Goal: Navigation & Orientation: Find specific page/section

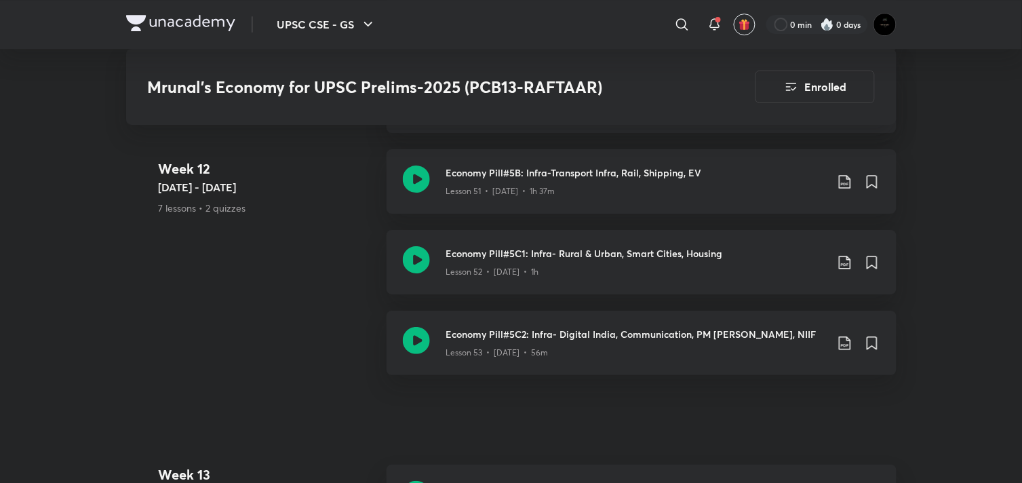
scroll to position [7716, 0]
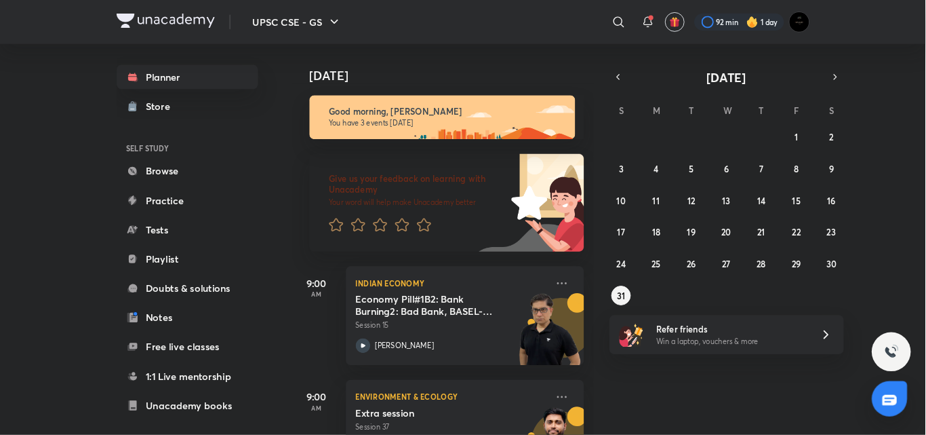
scroll to position [5, 0]
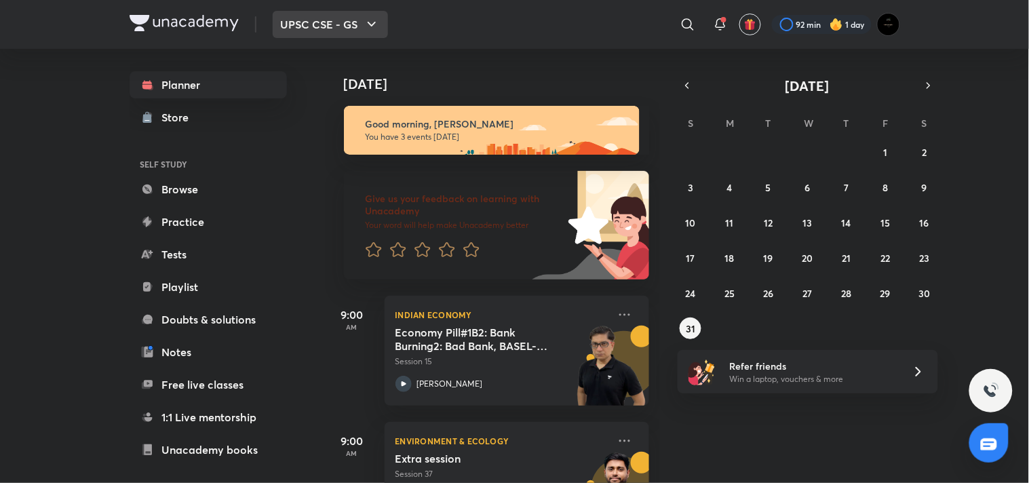
click at [356, 24] on button "UPSC CSE - GS" at bounding box center [330, 24] width 115 height 27
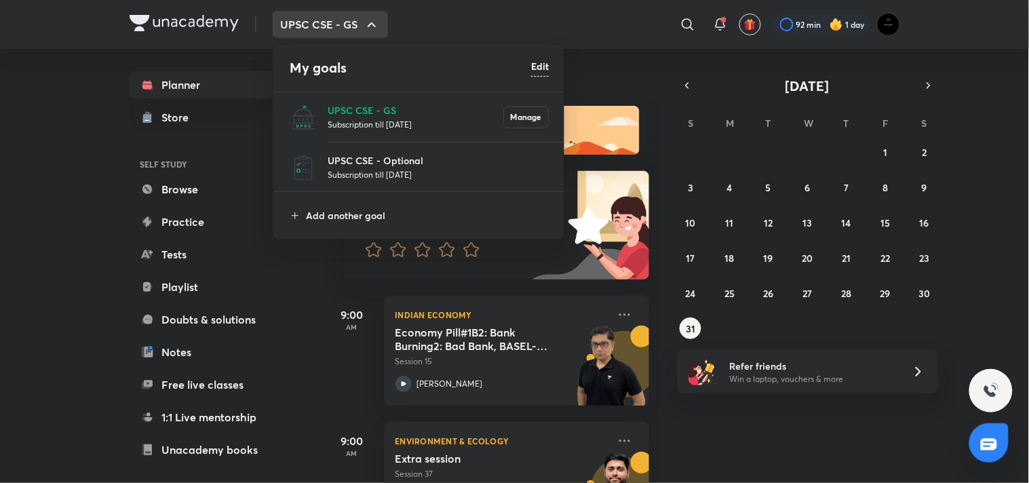
click at [356, 21] on div at bounding box center [514, 241] width 1029 height 483
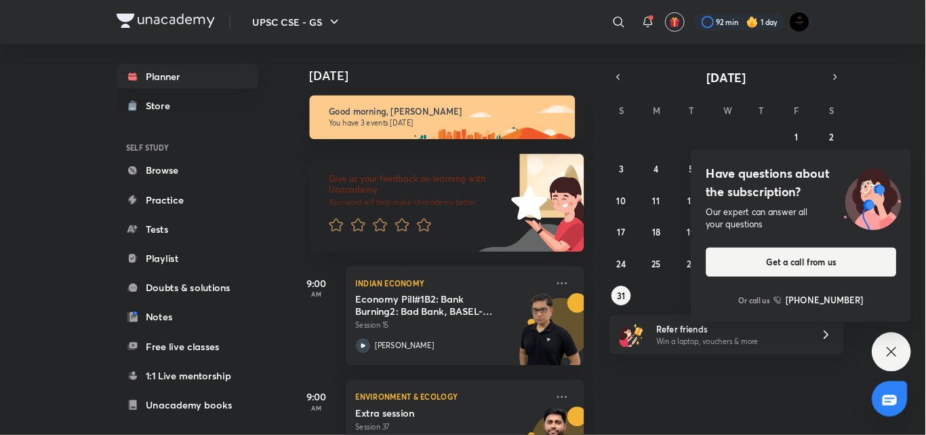
scroll to position [5, 0]
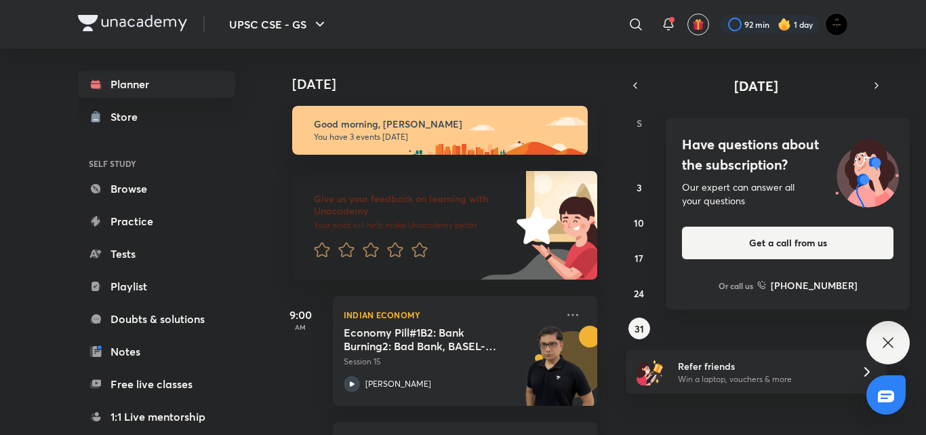
click at [574, 45] on div "UPSC CSE - GS ​ 92 min 1 day" at bounding box center [463, 24] width 770 height 49
